Goal: Information Seeking & Learning: Learn about a topic

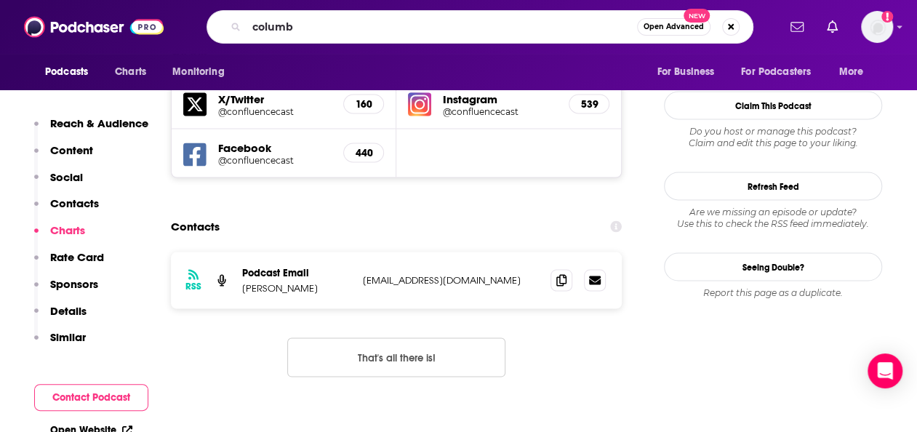
scroll to position [1277, 0]
click at [870, 28] on img "Logged in as amooers" at bounding box center [877, 27] width 32 height 32
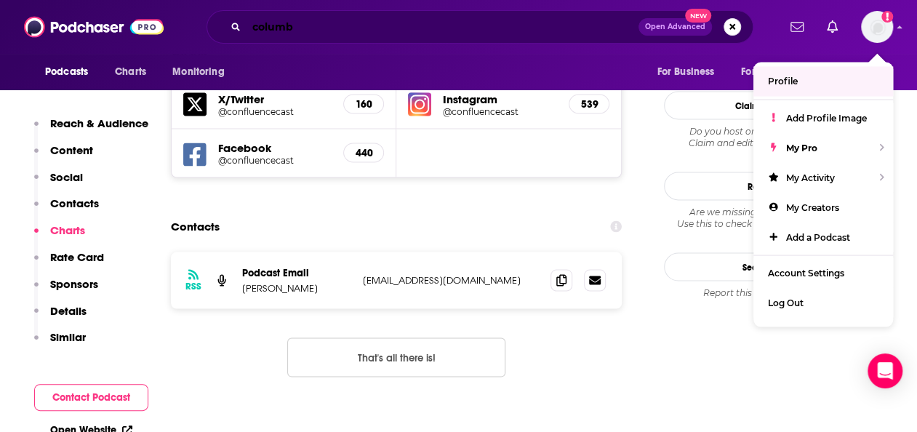
click at [525, 29] on input "columb" at bounding box center [443, 26] width 392 height 23
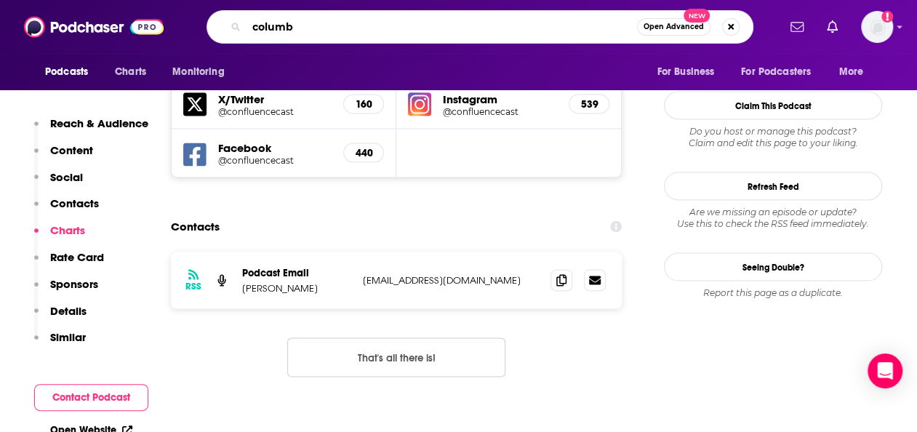
drag, startPoint x: 525, startPoint y: 29, endPoint x: 217, endPoint y: 4, distance: 308.6
click at [217, 4] on div "Podcasts Charts Monitoring columb Open Advanced New For Business For Podcasters…" at bounding box center [458, 27] width 917 height 54
type input "retail tech"
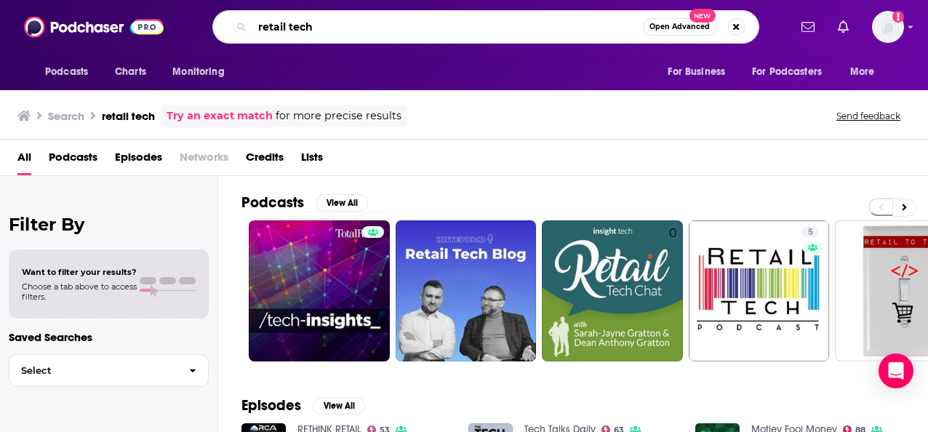
drag, startPoint x: 361, startPoint y: 20, endPoint x: 240, endPoint y: 28, distance: 121.0
click at [240, 28] on div "retail tech Open Advanced New" at bounding box center [485, 26] width 547 height 33
type input "retail digital"
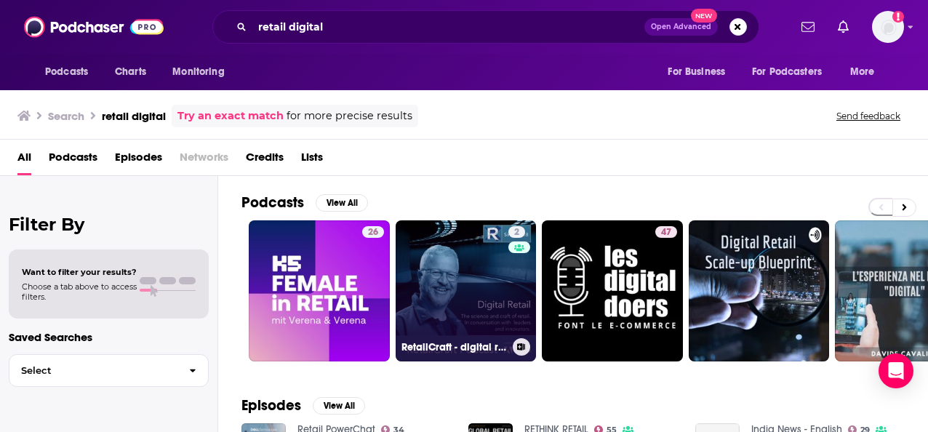
click at [488, 289] on link "2 RetailCraft - digital retail, ecommerce and brands - Retail Podcast" at bounding box center [466, 290] width 141 height 141
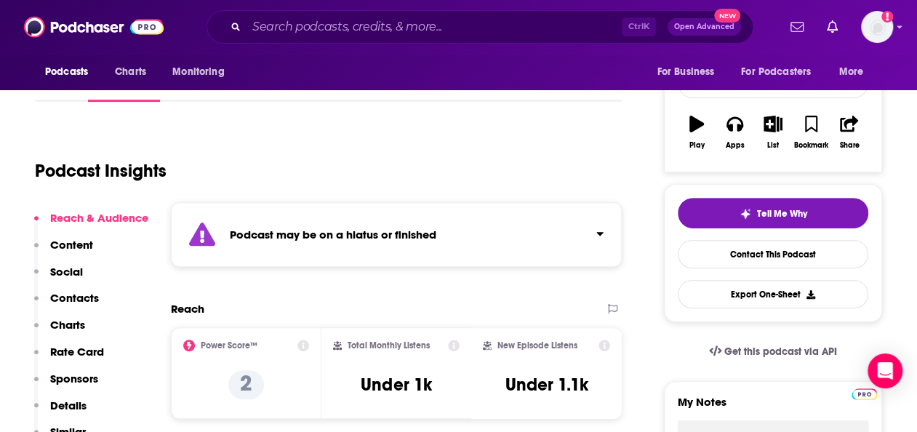
scroll to position [209, 0]
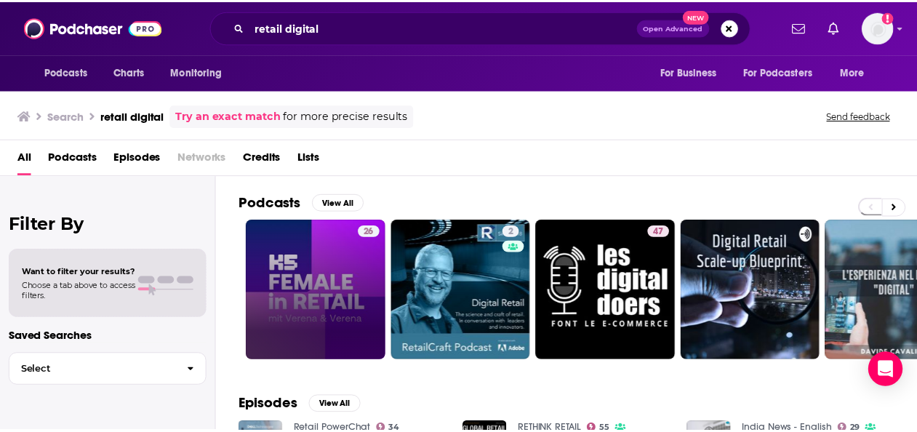
scroll to position [242, 0]
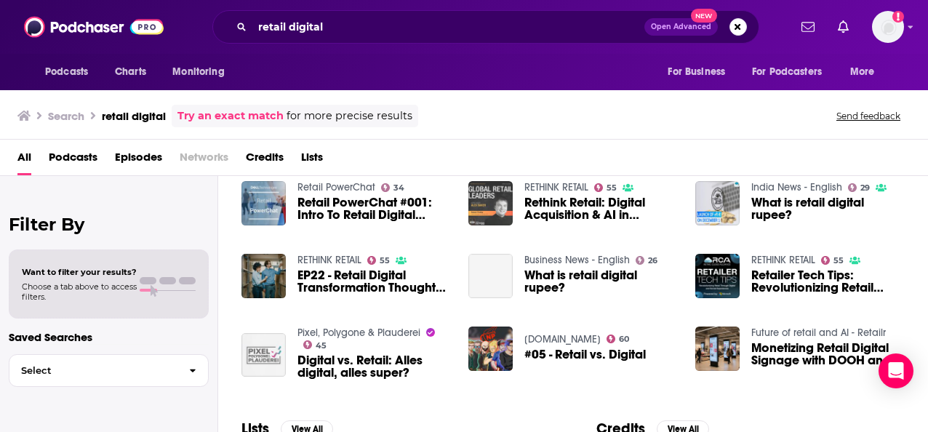
click at [489, 190] on img "Rethink Retail: Digital Acquisition & AI in Mattress Sales with Dormeo" at bounding box center [490, 203] width 44 height 44
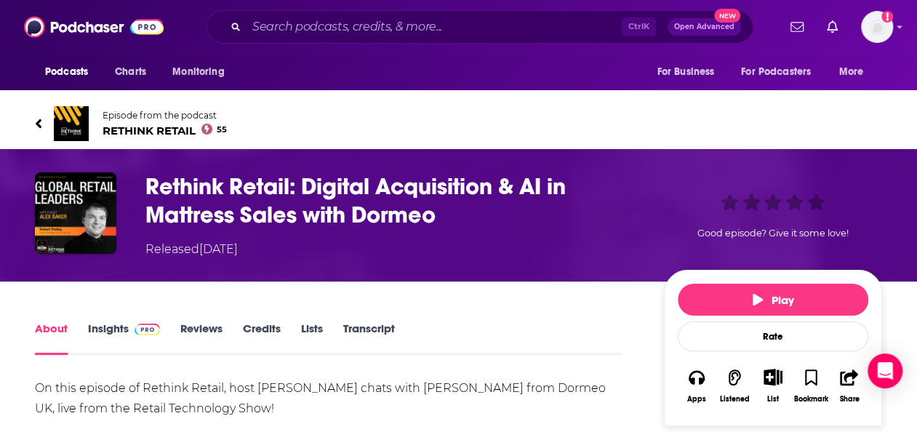
click at [123, 332] on link "Insights" at bounding box center [124, 337] width 72 height 33
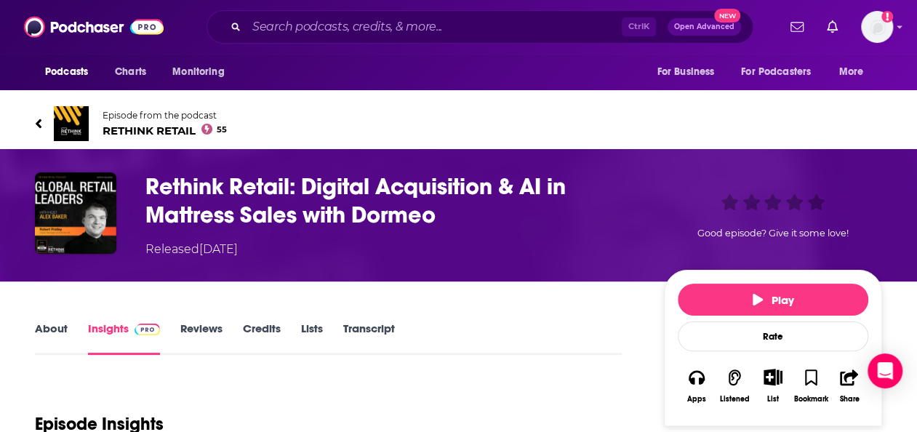
click at [194, 324] on link "Reviews" at bounding box center [201, 337] width 42 height 33
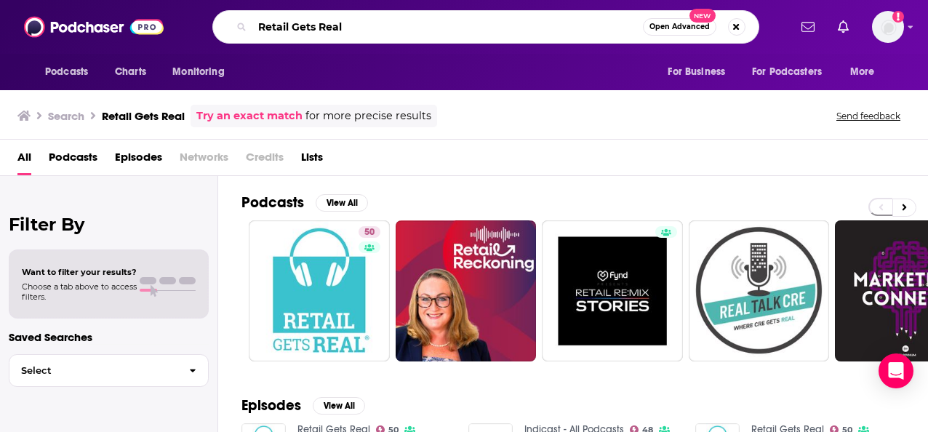
click at [557, 27] on input "Retail Gets Real" at bounding box center [447, 26] width 391 height 23
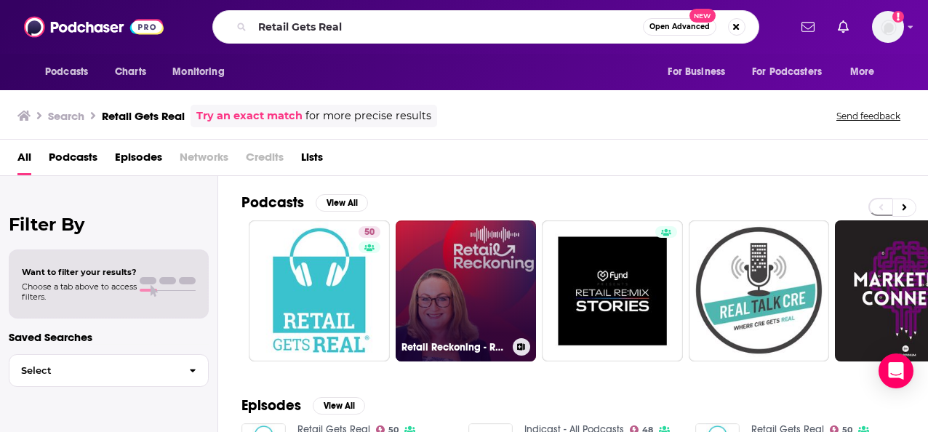
click at [452, 243] on link "Retail Reckoning - Retail Stories from Retail Frontlines" at bounding box center [466, 290] width 141 height 141
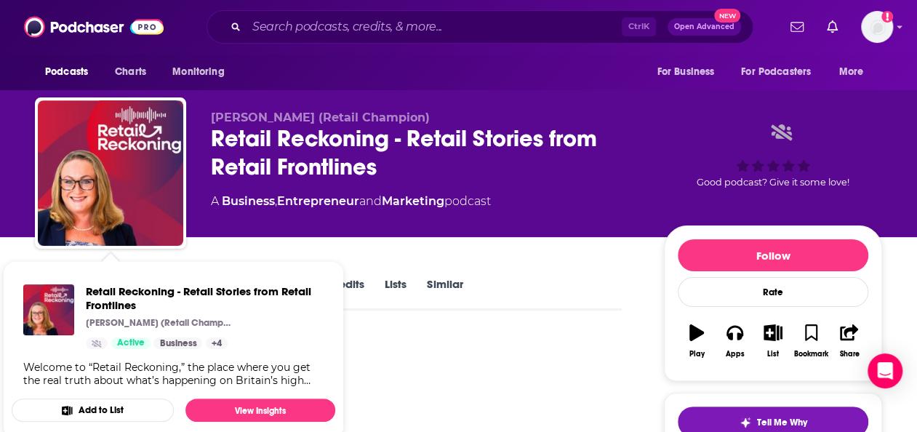
click at [269, 252] on span "Retail Reckoning - Retail Stories from Retail Frontlines [PERSON_NAME] (Retail …" at bounding box center [173, 350] width 341 height 196
click at [580, 301] on div "About Insights Episodes 2 Reviews Credits Lists Similar" at bounding box center [328, 293] width 587 height 36
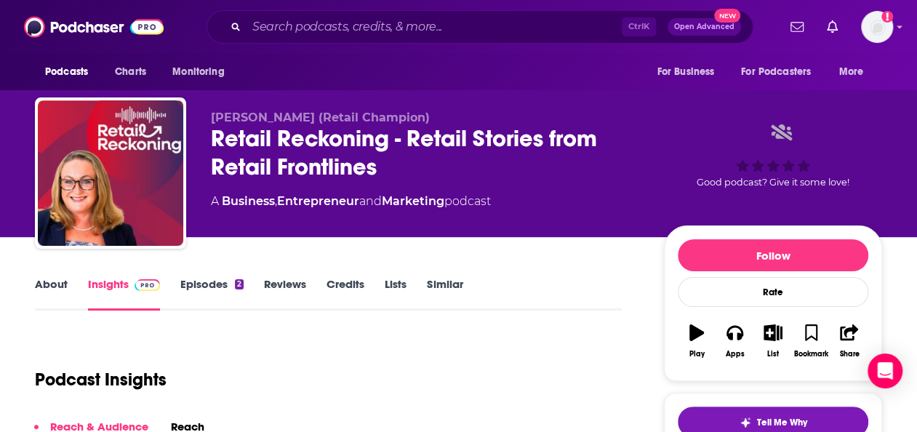
click at [199, 287] on link "Episodes 2" at bounding box center [211, 293] width 63 height 33
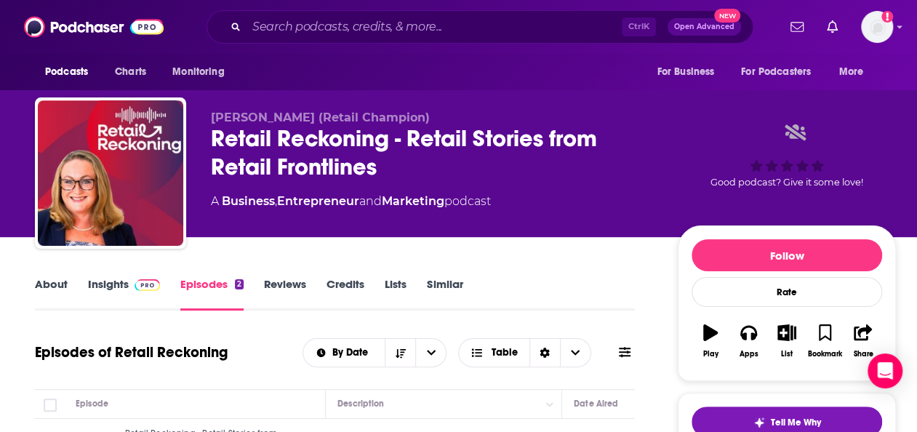
click at [109, 283] on link "Insights" at bounding box center [124, 293] width 72 height 33
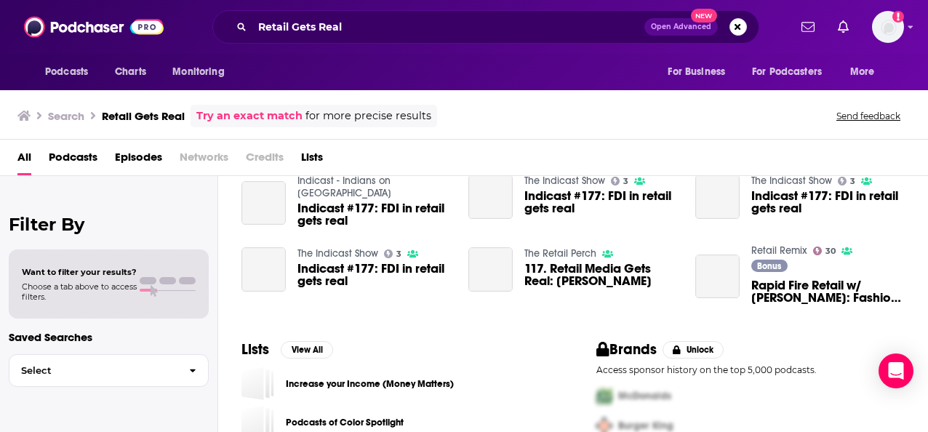
scroll to position [322, 0]
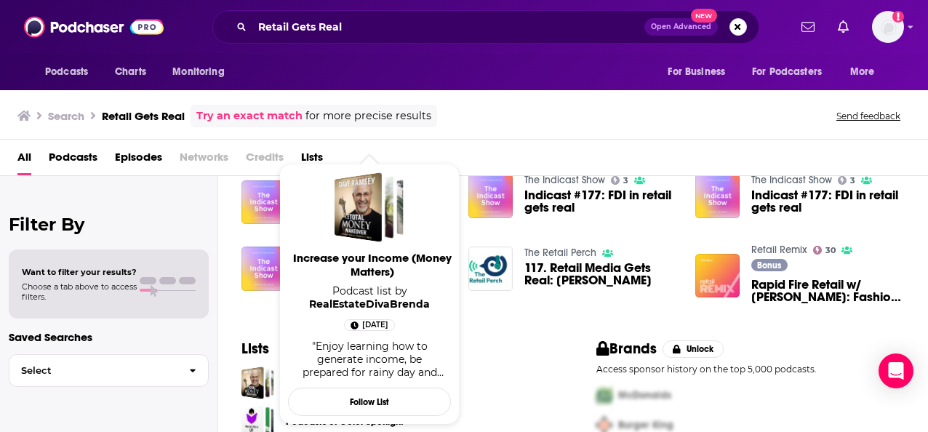
click at [531, 364] on div "Lists View All Increase your Income (Money Matters) Podcasts of Color Spotlight…" at bounding box center [395, 408] width 355 height 172
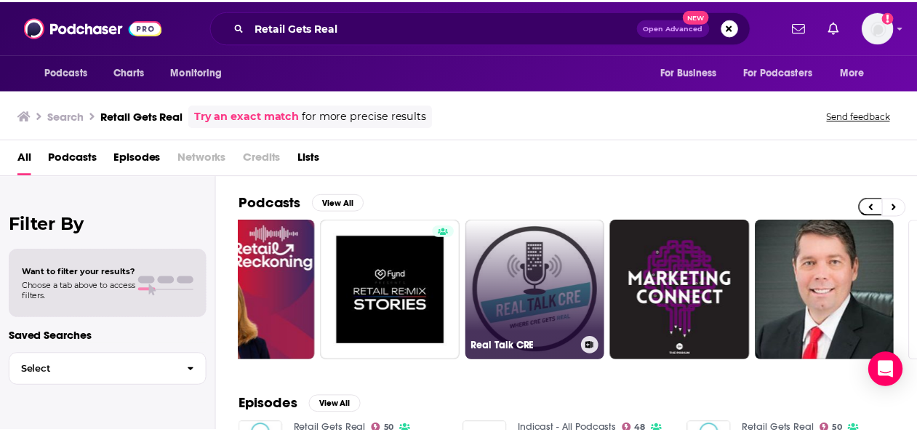
scroll to position [0, 0]
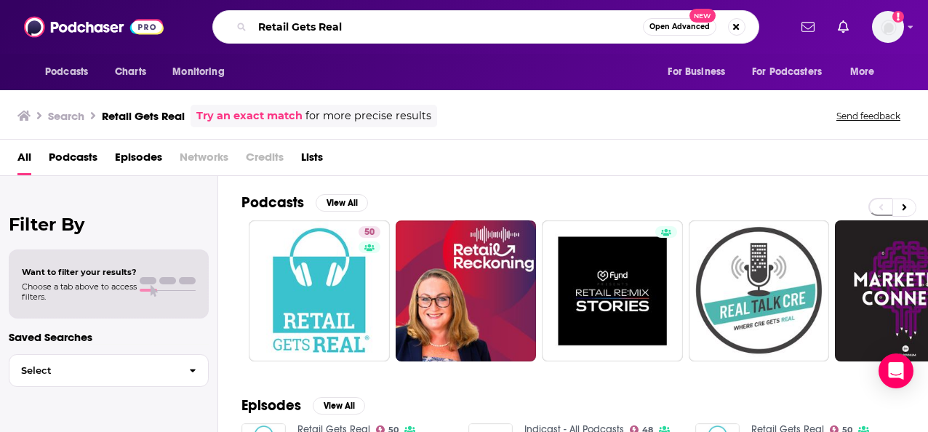
click at [362, 30] on input "Retail Gets Real" at bounding box center [447, 26] width 391 height 23
drag, startPoint x: 355, startPoint y: 31, endPoint x: 292, endPoint y: 25, distance: 63.5
click at [292, 25] on input "Retail Gets Real" at bounding box center [447, 26] width 391 height 23
type input "Retail shopping"
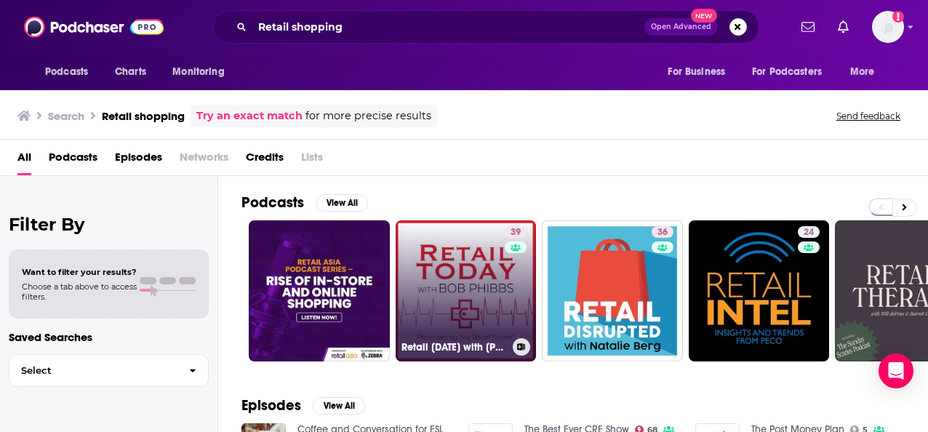
click at [460, 304] on link "39 Retail [DATE] with [PERSON_NAME], The Retail Doctor" at bounding box center [466, 290] width 141 height 141
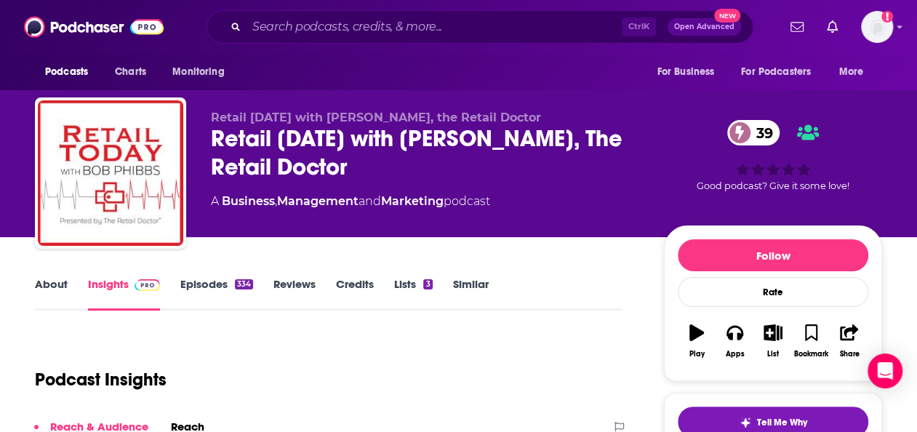
scroll to position [36, 0]
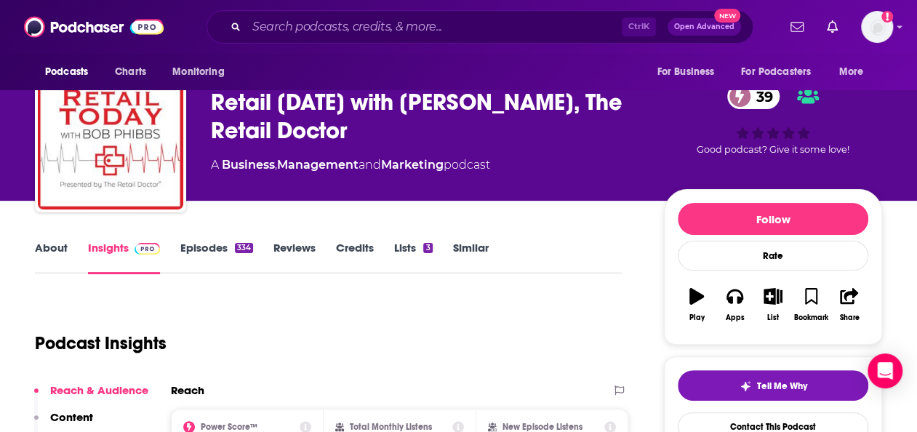
click at [220, 241] on link "Episodes 334" at bounding box center [216, 257] width 73 height 33
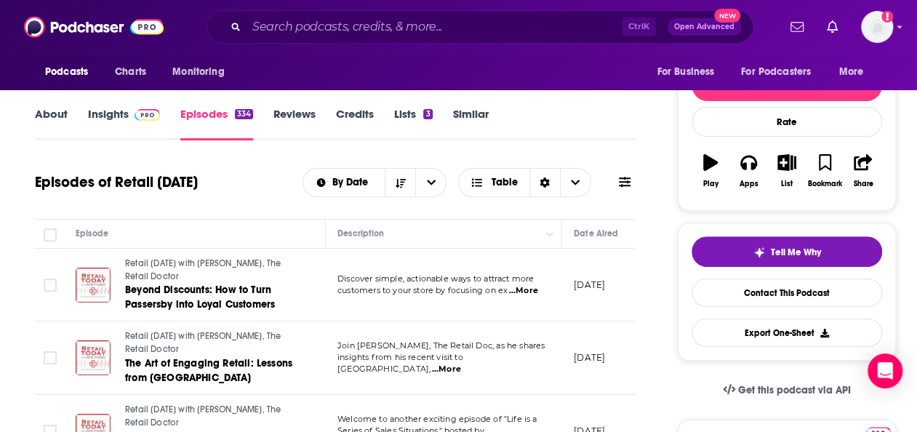
scroll to position [169, 0]
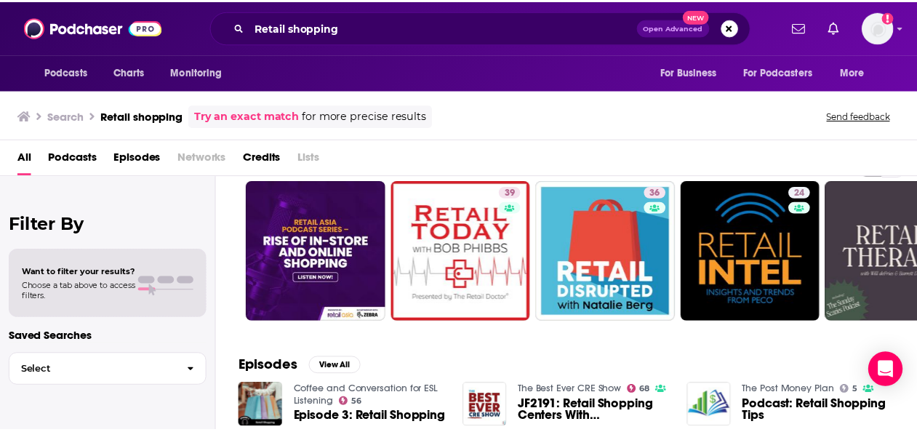
scroll to position [41, 0]
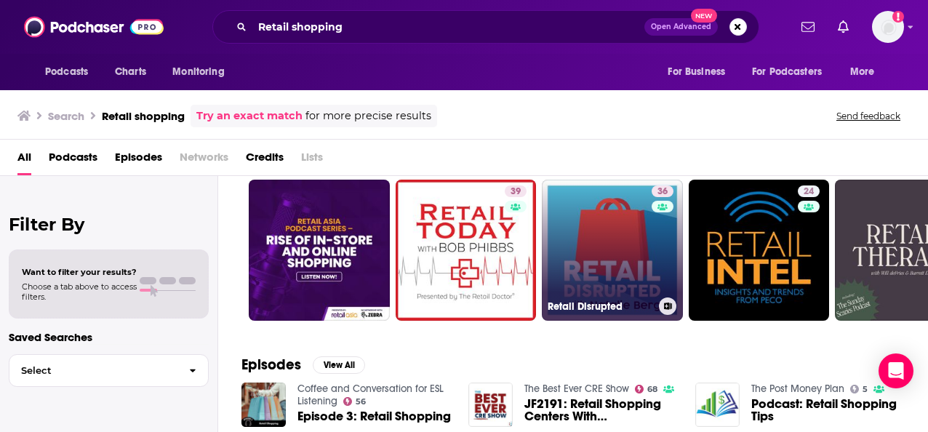
click at [633, 257] on link "36 Retail Disrupted" at bounding box center [612, 250] width 141 height 141
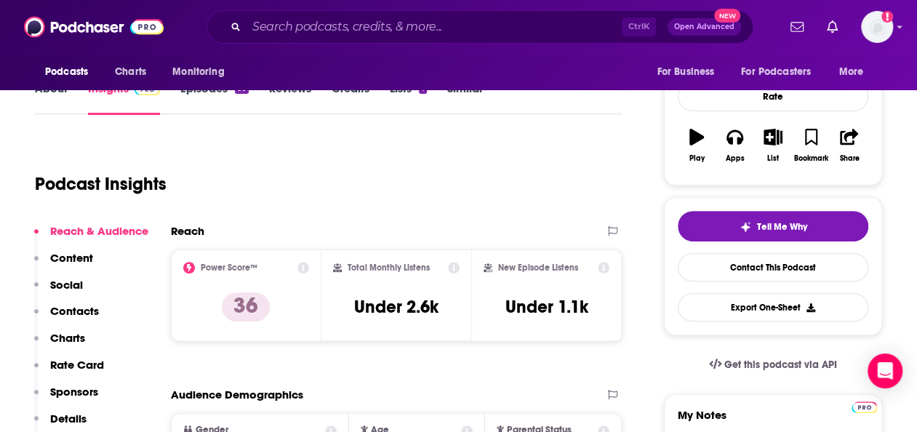
scroll to position [23, 0]
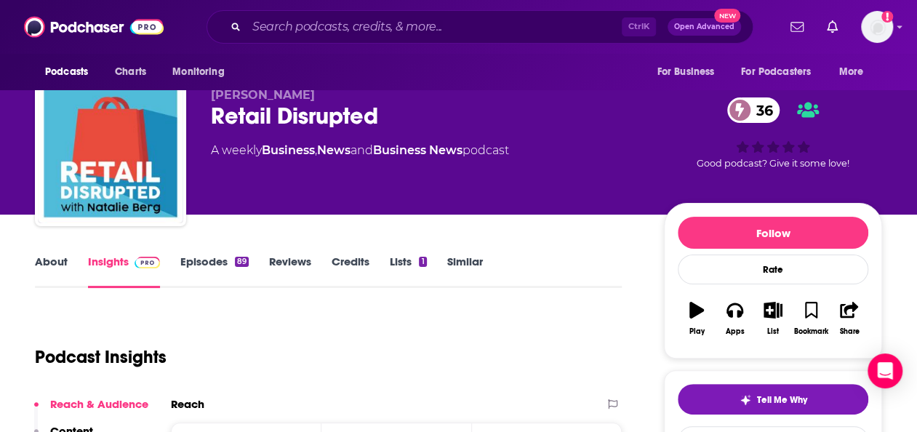
click at [192, 274] on link "Episodes 89" at bounding box center [214, 271] width 68 height 33
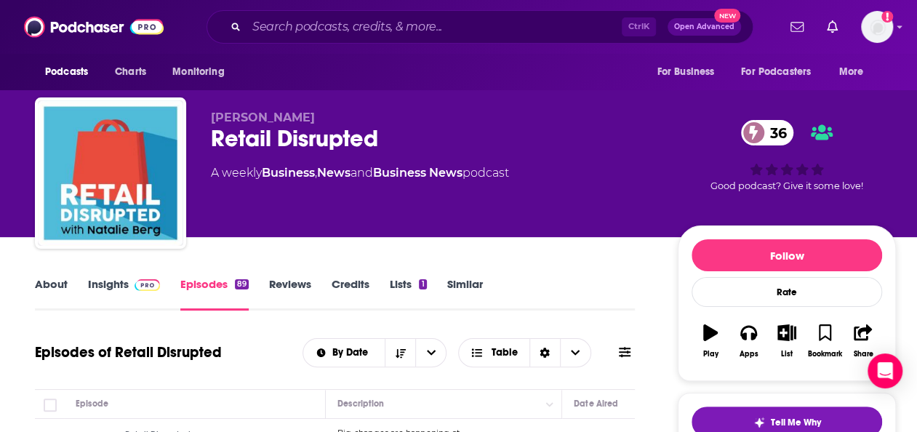
click at [36, 287] on link "About" at bounding box center [51, 293] width 33 height 33
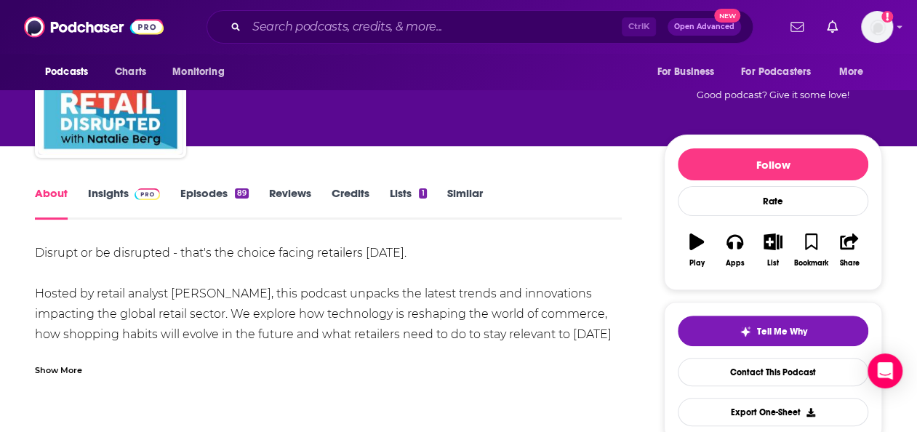
scroll to position [92, 0]
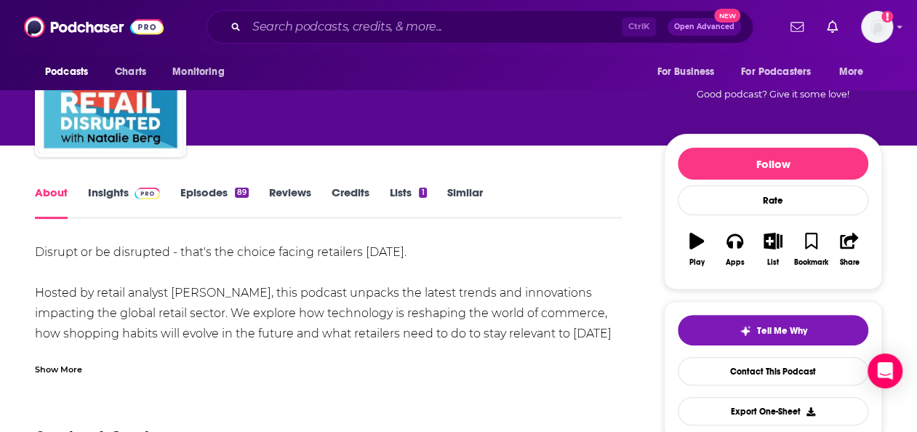
click at [111, 186] on link "Insights" at bounding box center [124, 201] width 72 height 33
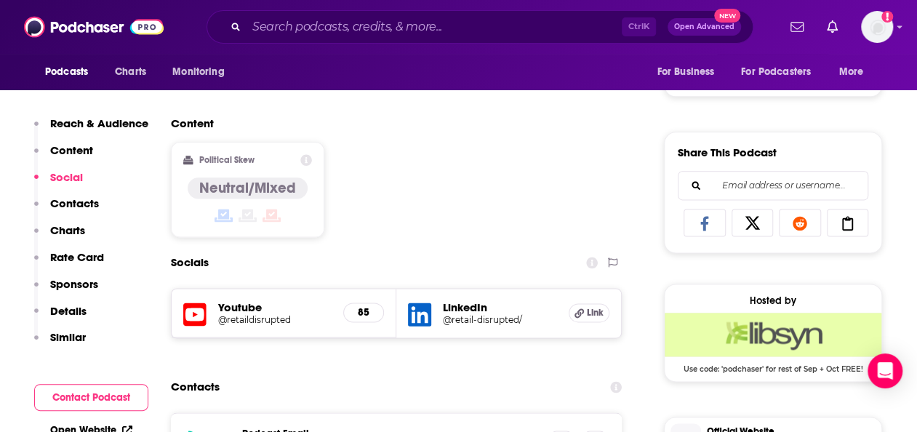
scroll to position [835, 0]
click at [455, 317] on h5 "@retail-disrupted/" at bounding box center [500, 318] width 114 height 11
click at [593, 28] on input "Search podcasts, credits, & more..." at bounding box center [434, 26] width 375 height 23
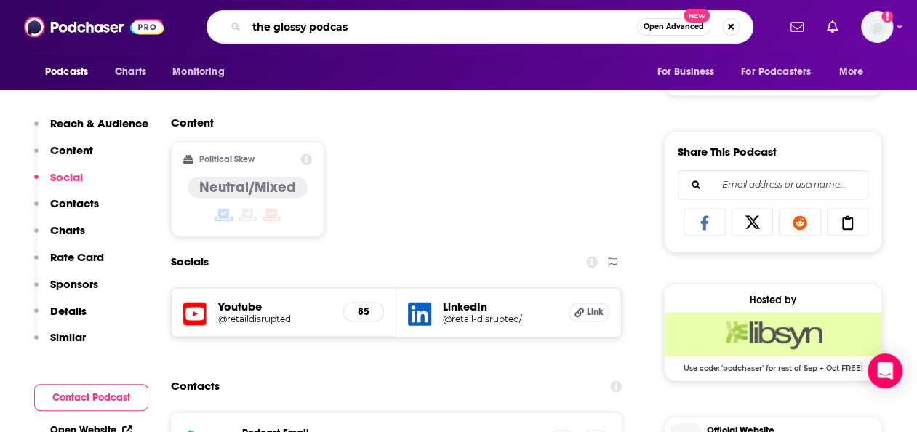
type input "the glossy podcast"
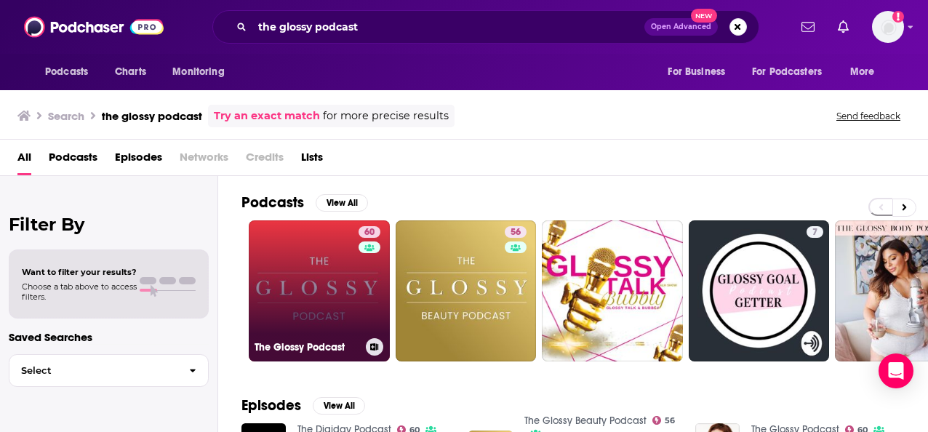
click at [297, 309] on link "60 The Glossy Podcast" at bounding box center [319, 290] width 141 height 141
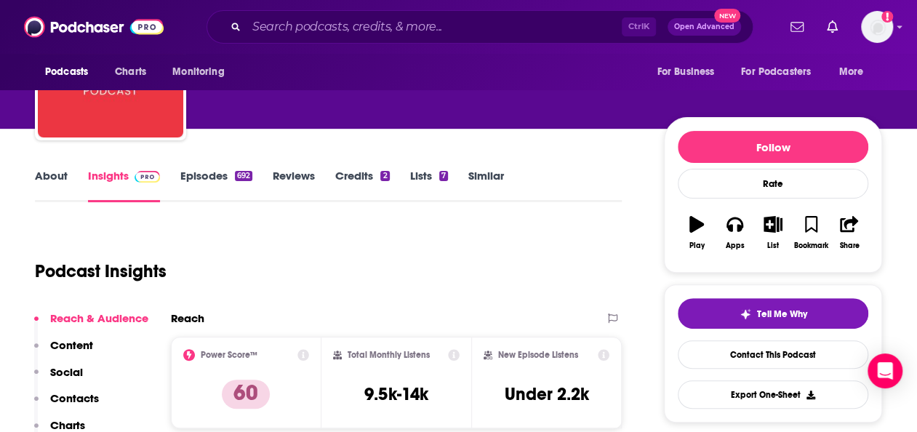
scroll to position [108, 0]
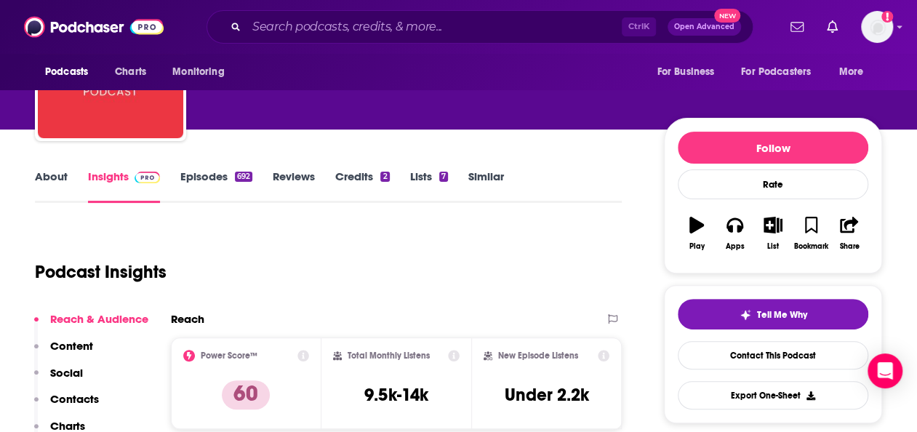
click at [201, 176] on link "Episodes 692" at bounding box center [216, 185] width 72 height 33
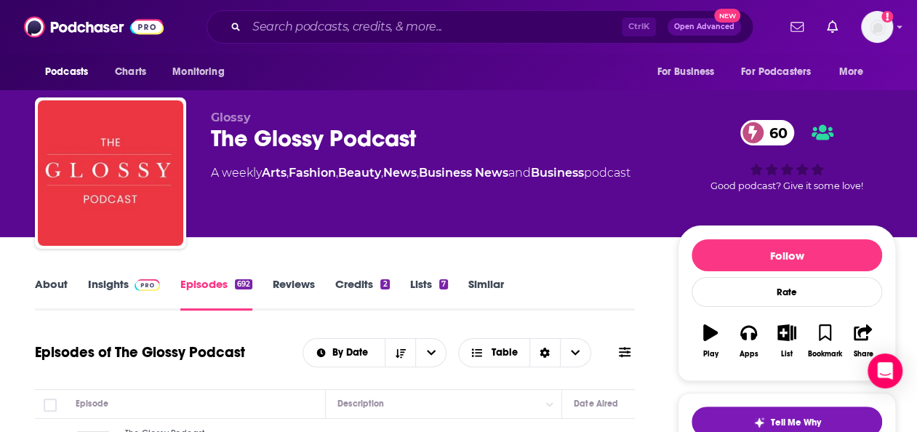
scroll to position [304, 0]
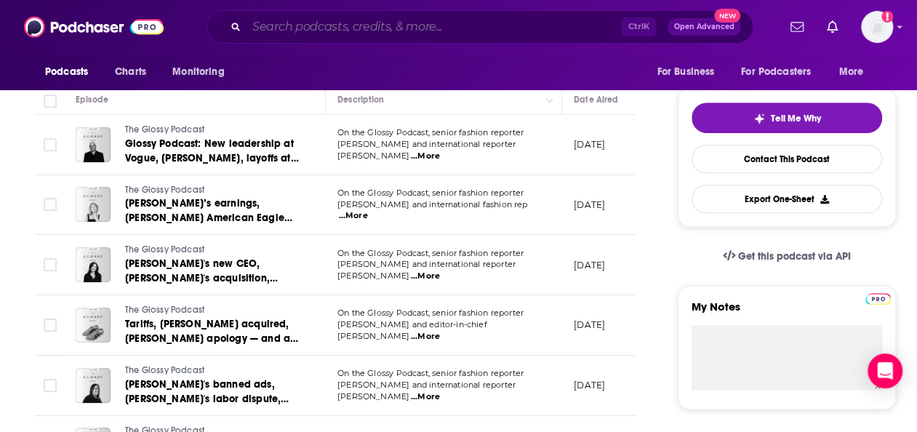
click at [512, 36] on input "Search podcasts, credits, & more..." at bounding box center [434, 26] width 375 height 23
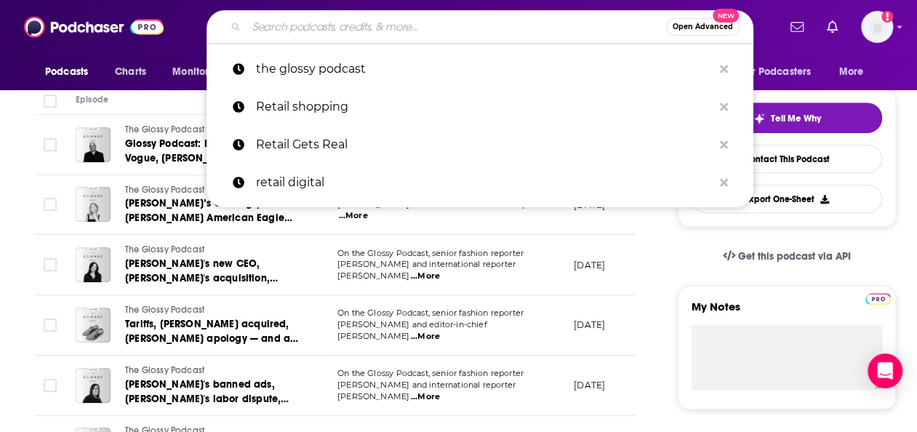
paste input "Decoder with [PERSON_NAME]"
type input "Decoder with [PERSON_NAME]"
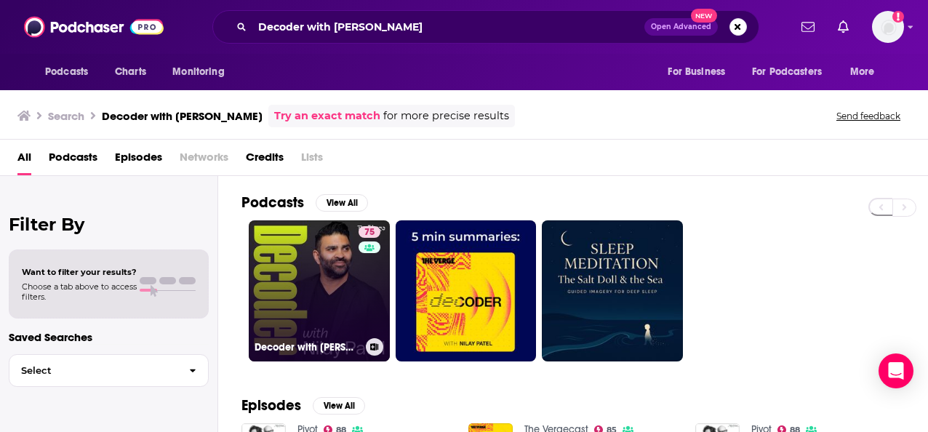
click at [321, 266] on link "75 Decoder with [PERSON_NAME]" at bounding box center [319, 290] width 141 height 141
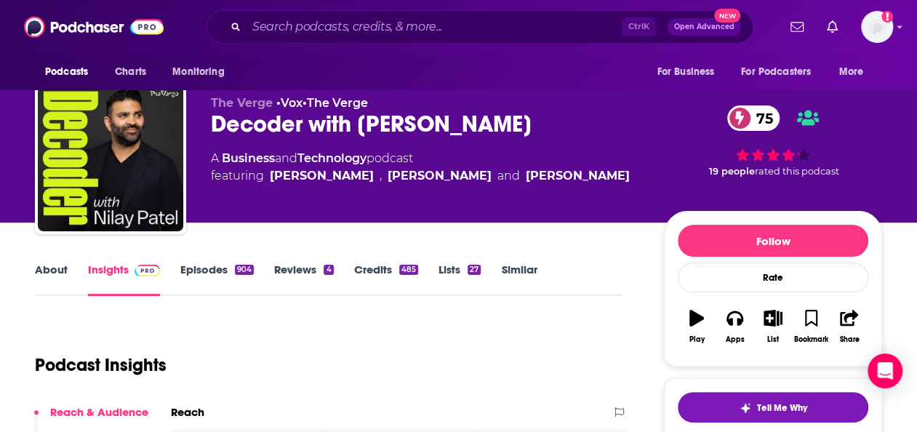
scroll to position [14, 0]
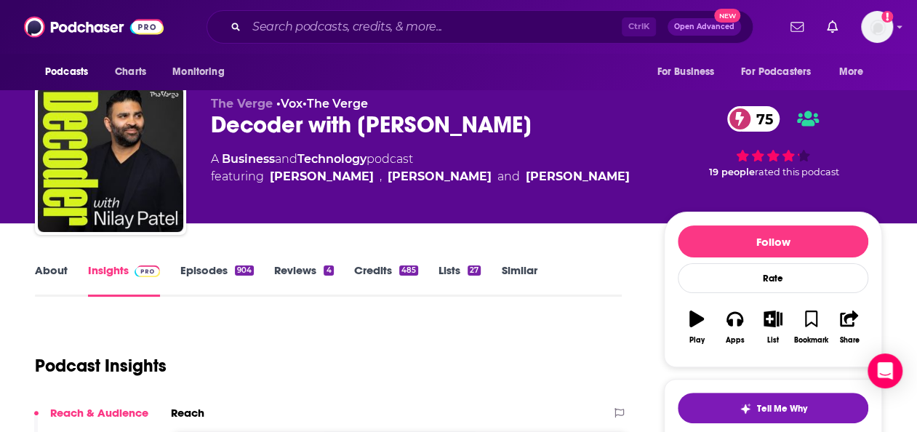
click at [209, 273] on link "Episodes 904" at bounding box center [216, 279] width 73 height 33
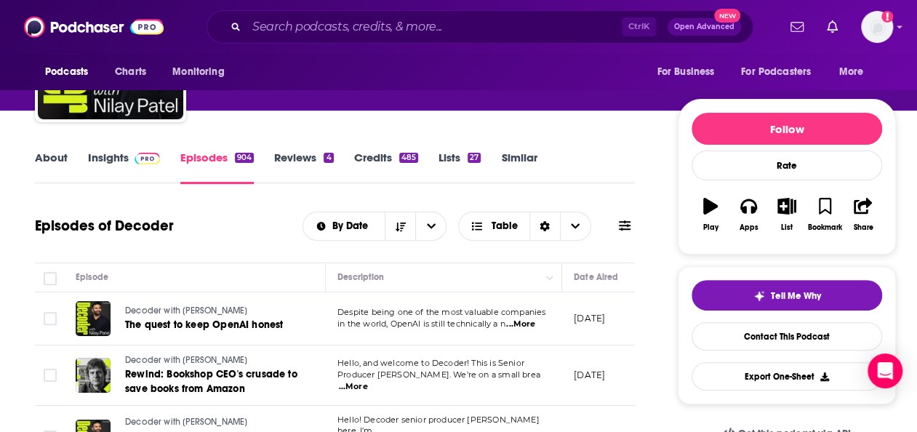
scroll to position [194, 0]
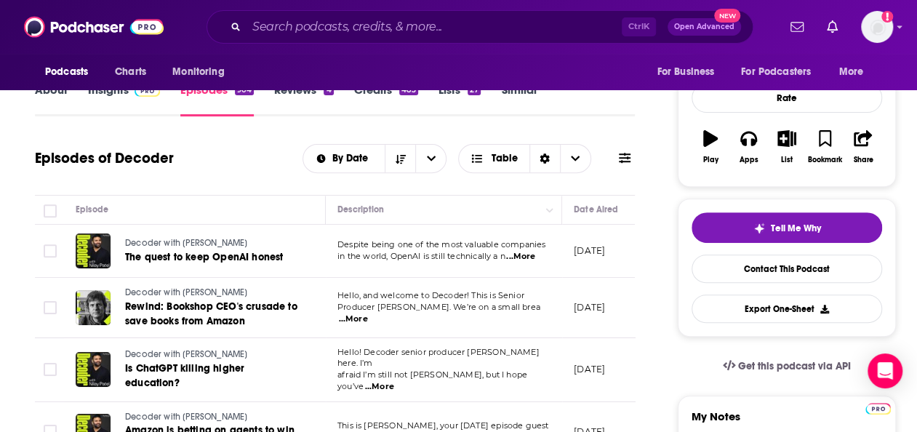
click at [524, 255] on span "...More" at bounding box center [520, 257] width 29 height 12
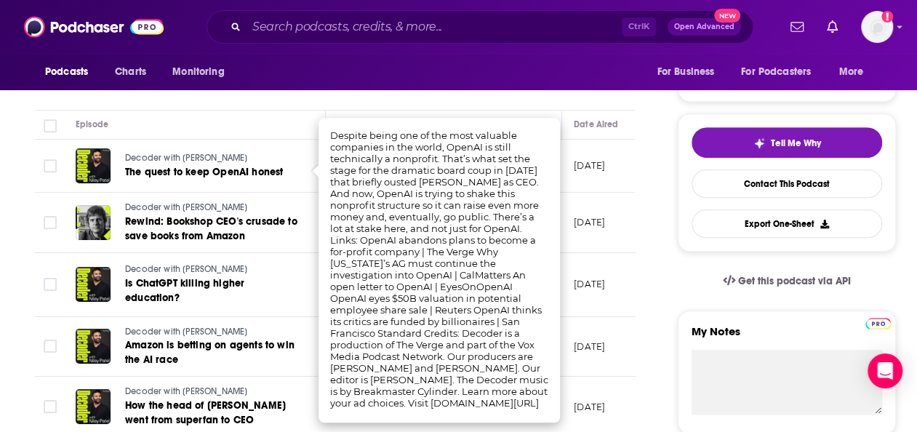
scroll to position [281, 0]
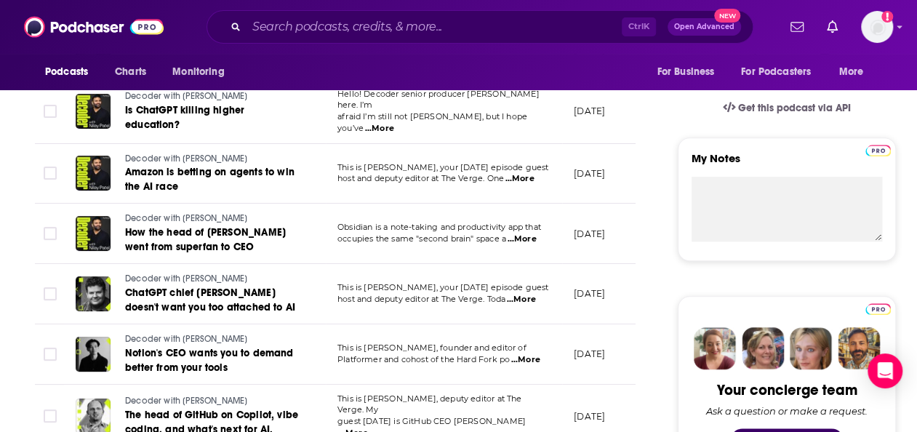
scroll to position [0, 0]
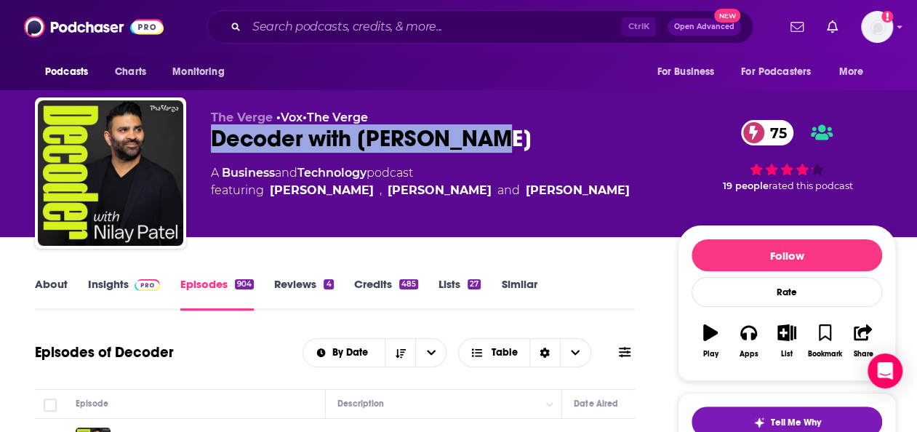
drag, startPoint x: 479, startPoint y: 143, endPoint x: 211, endPoint y: 133, distance: 268.5
click at [211, 133] on div "Decoder with [PERSON_NAME] 75" at bounding box center [433, 138] width 444 height 28
copy h2 "Decoder with [PERSON_NAME]"
click at [55, 288] on link "About" at bounding box center [51, 293] width 33 height 33
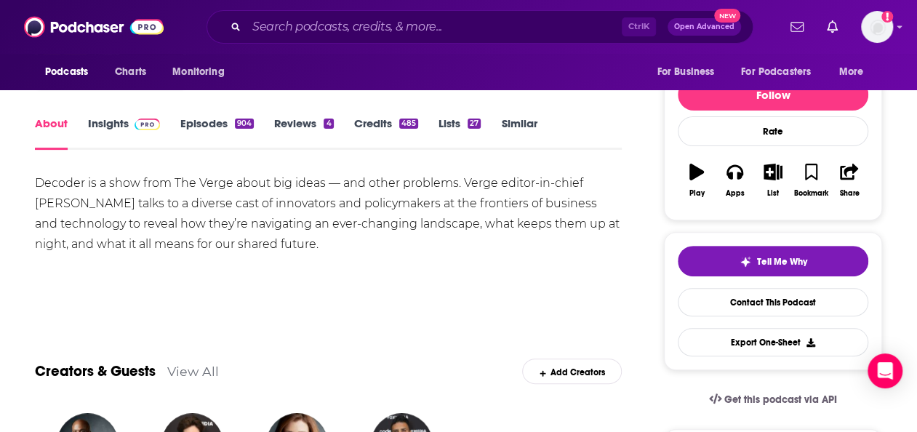
scroll to position [161, 0]
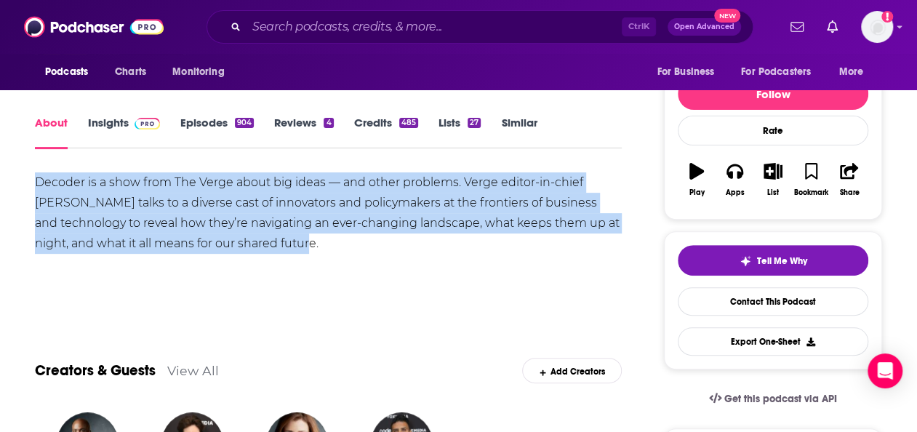
drag, startPoint x: 31, startPoint y: 181, endPoint x: 307, endPoint y: 252, distance: 285.2
